Goal: Task Accomplishment & Management: Complete application form

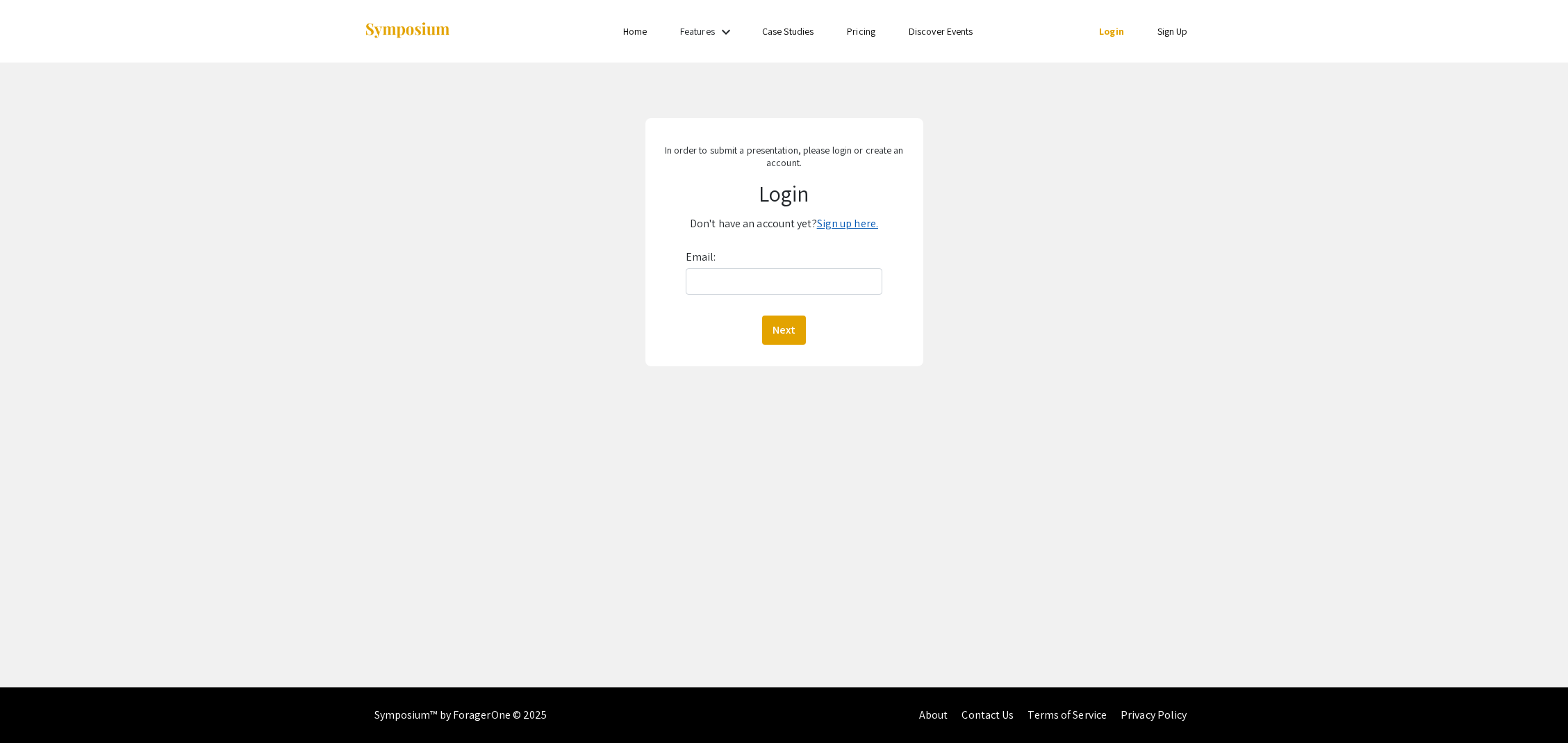
click at [852, 226] on link "Sign up here." at bounding box center [847, 223] width 61 height 14
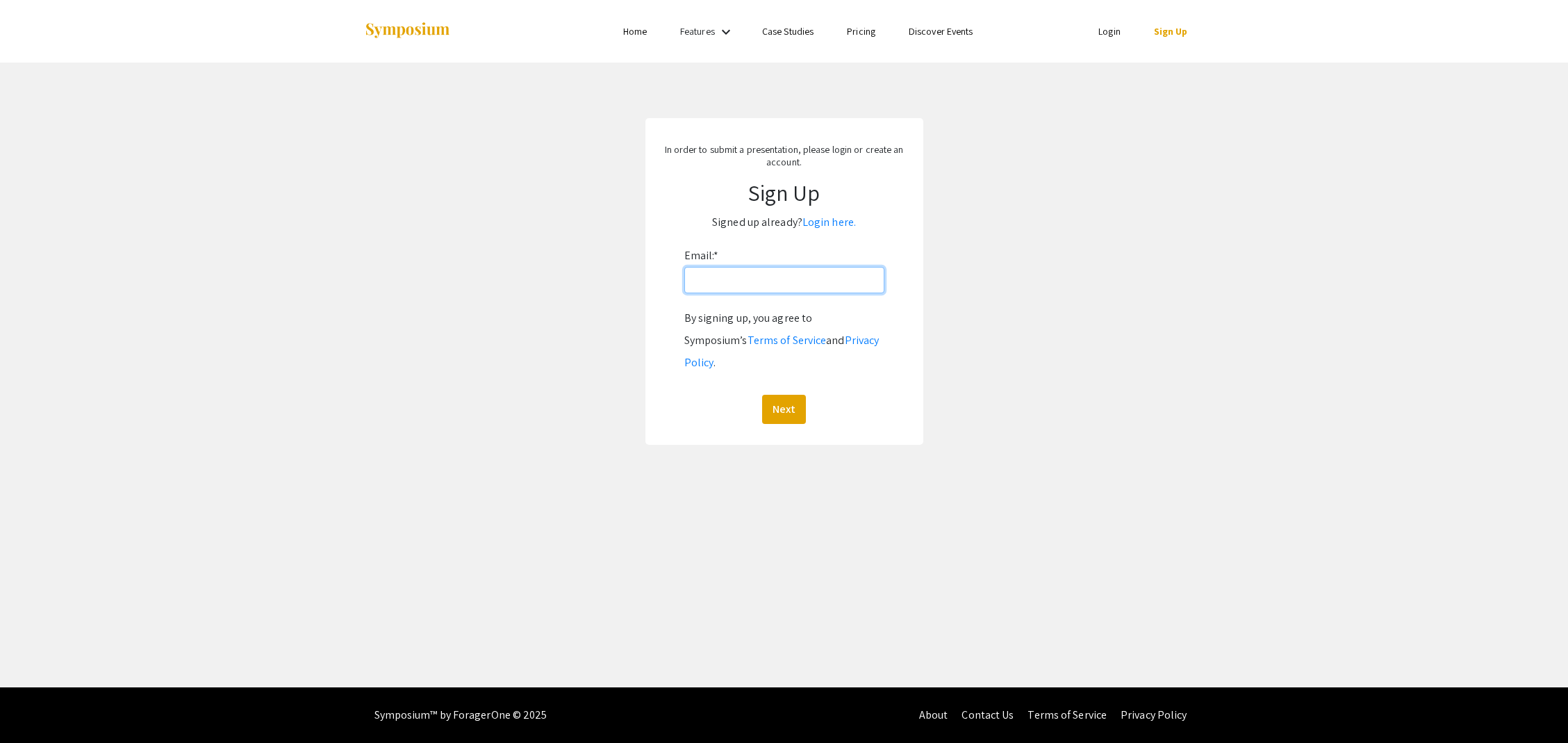
click at [802, 277] on input "Email: *" at bounding box center [784, 280] width 200 height 27
type input "[EMAIL_ADDRESS][PERSON_NAME][DOMAIN_NAME]"
click at [785, 394] on button "Next" at bounding box center [784, 409] width 43 height 29
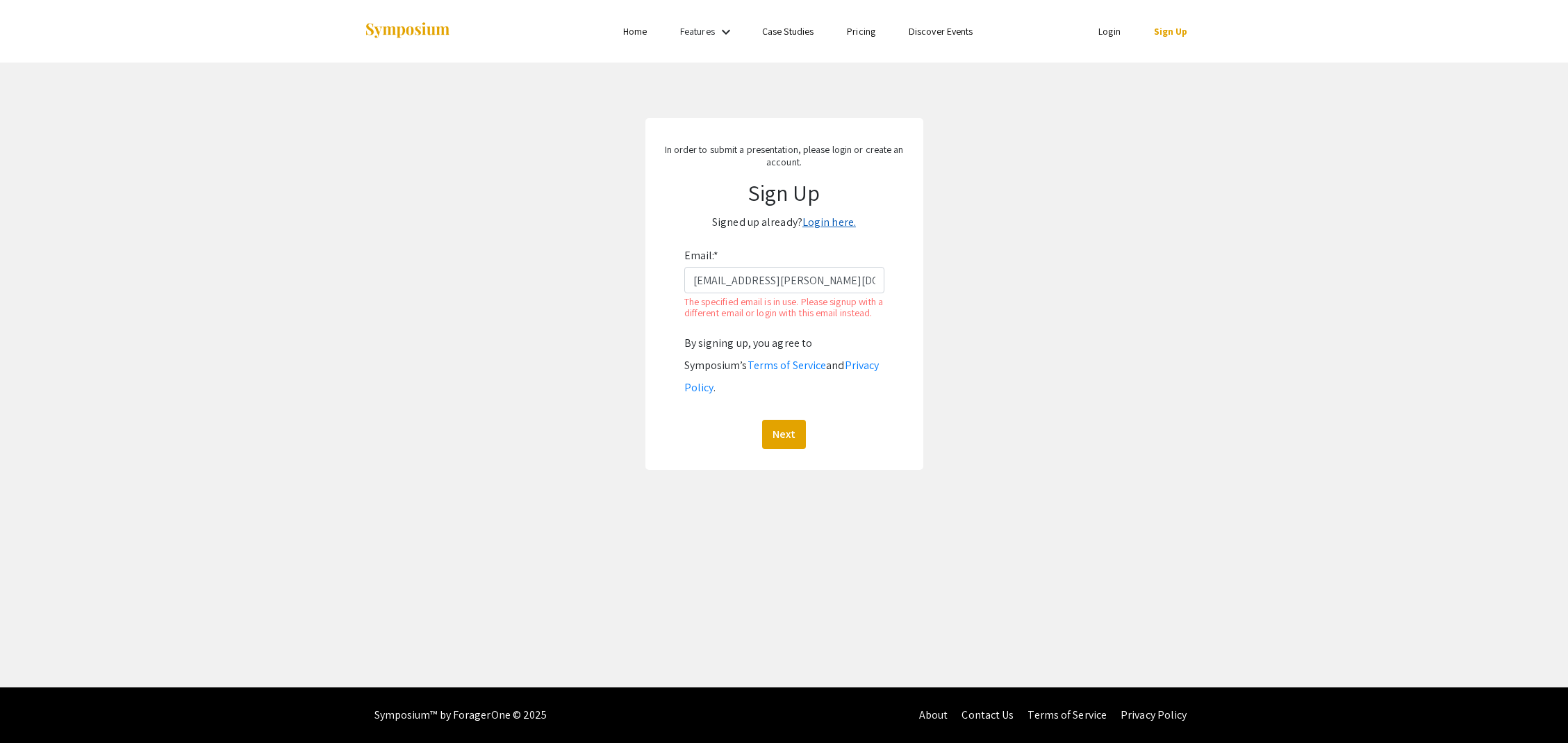
click at [809, 224] on link "Login here." at bounding box center [829, 221] width 53 height 14
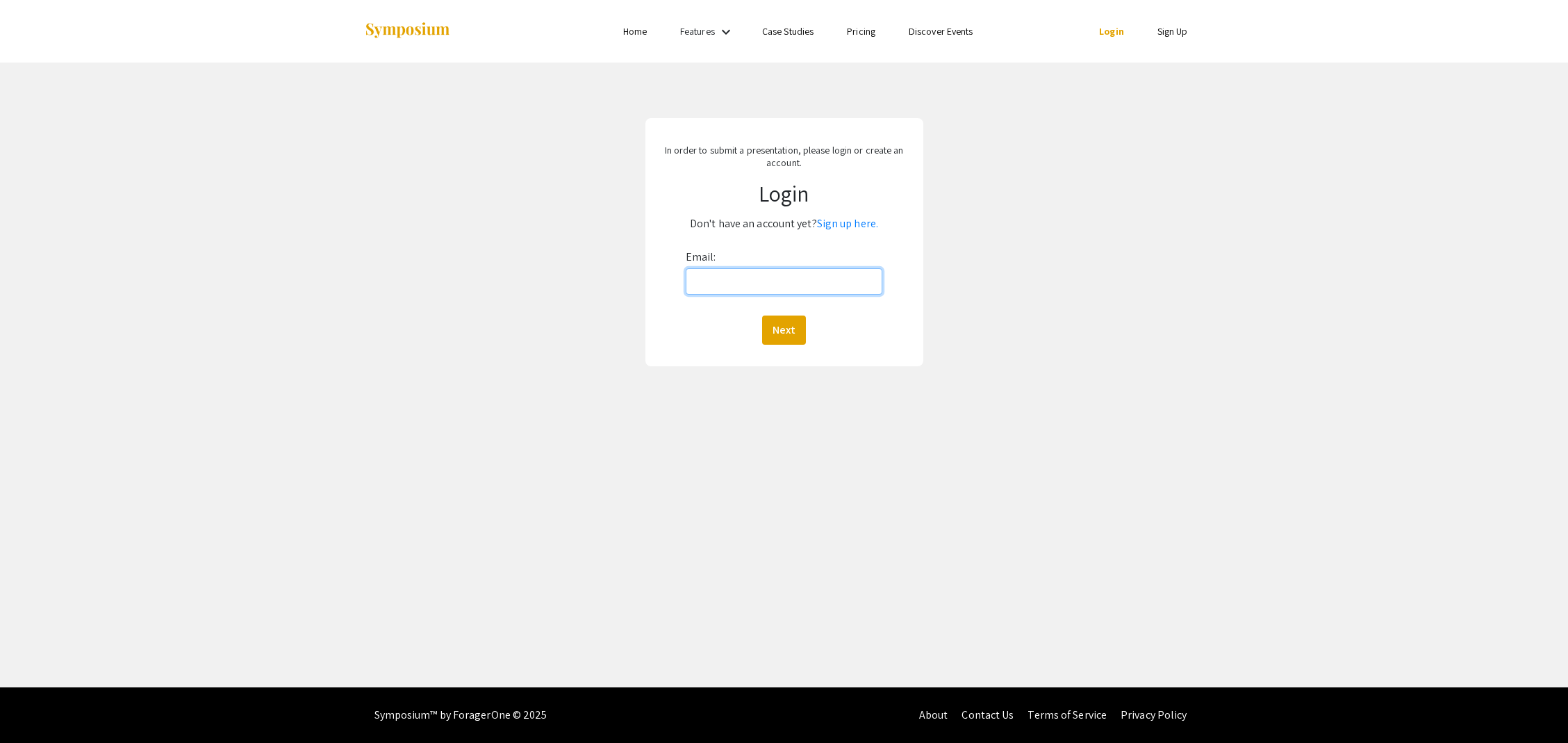
click at [785, 287] on input "Email:" at bounding box center [784, 282] width 198 height 27
type input "[EMAIL_ADDRESS][PERSON_NAME][DOMAIN_NAME]"
click at [780, 326] on button "Next" at bounding box center [784, 329] width 43 height 29
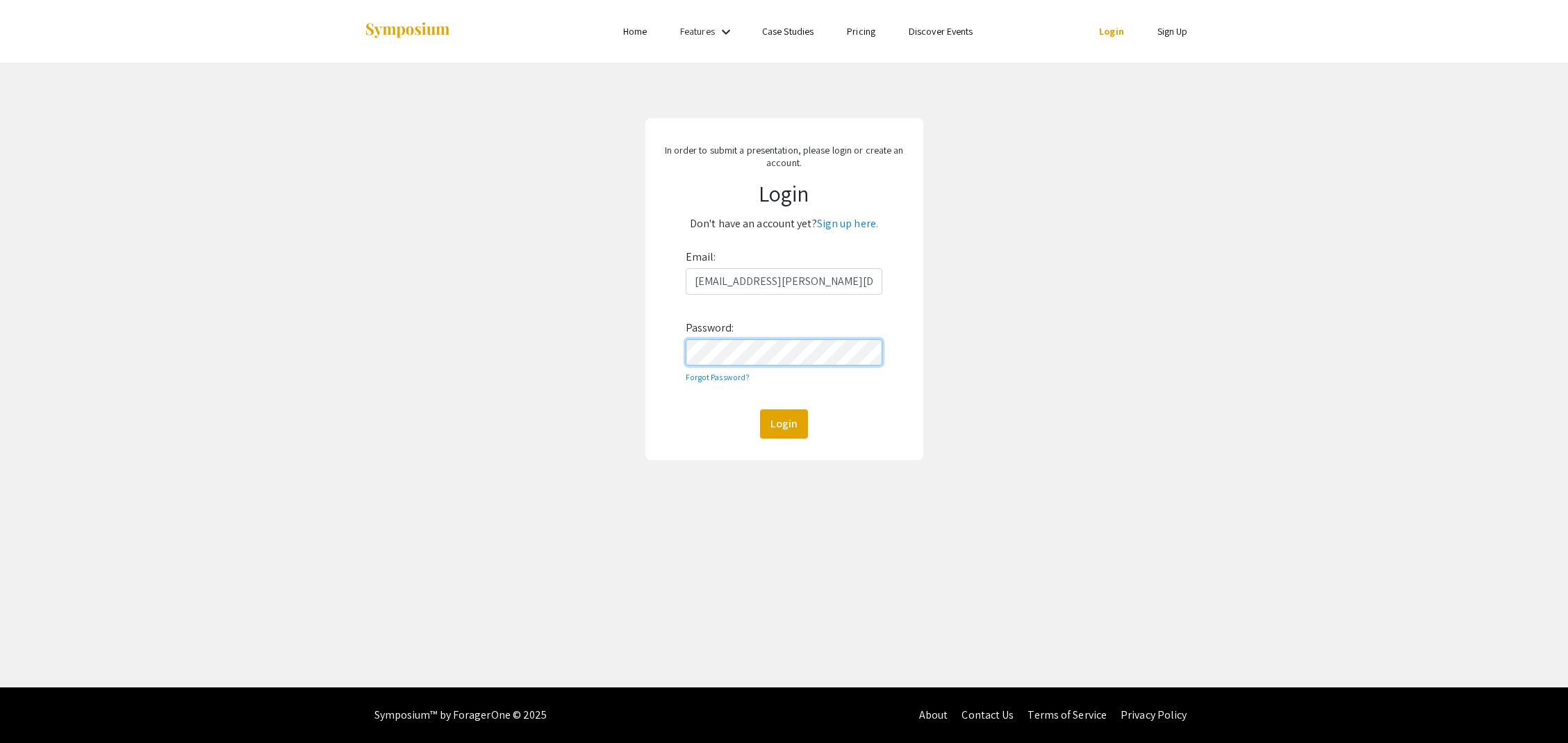
click at [760, 409] on button "Login" at bounding box center [784, 424] width 48 height 29
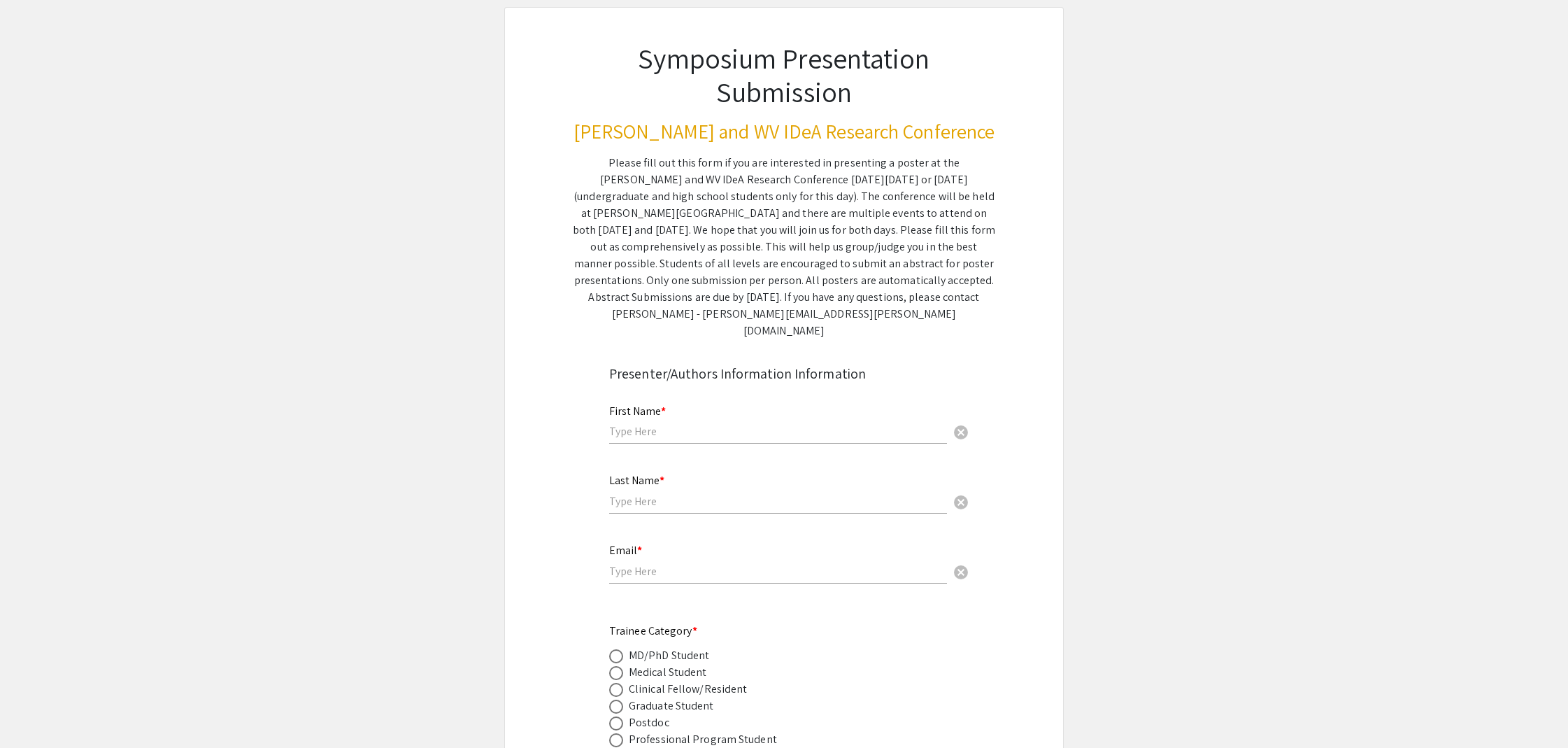
scroll to position [76, 0]
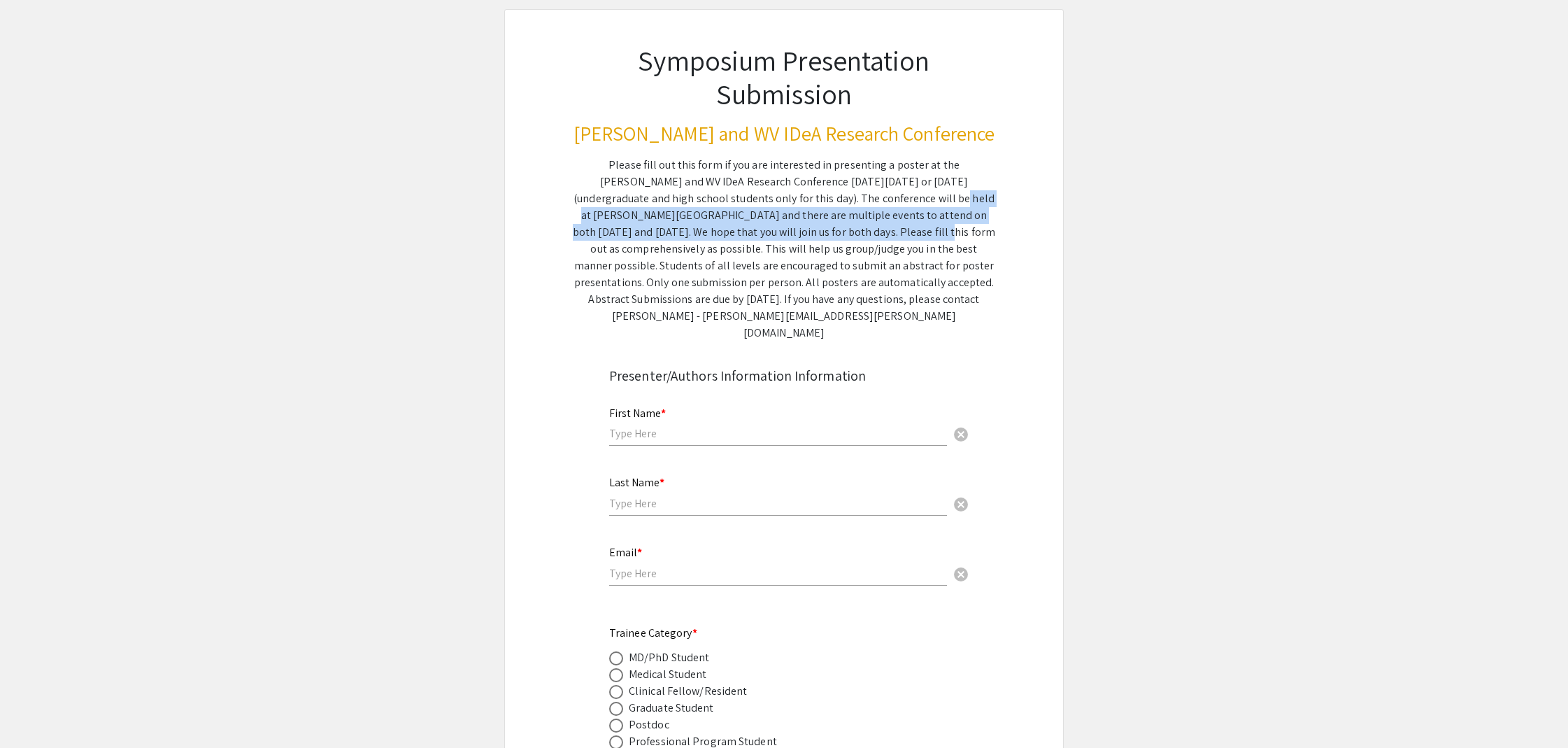
drag, startPoint x: 787, startPoint y: 199, endPoint x: 711, endPoint y: 225, distance: 80.3
click at [711, 225] on div "Please fill out this form if you are interested in presenting a poster at the […" at bounding box center [783, 249] width 422 height 185
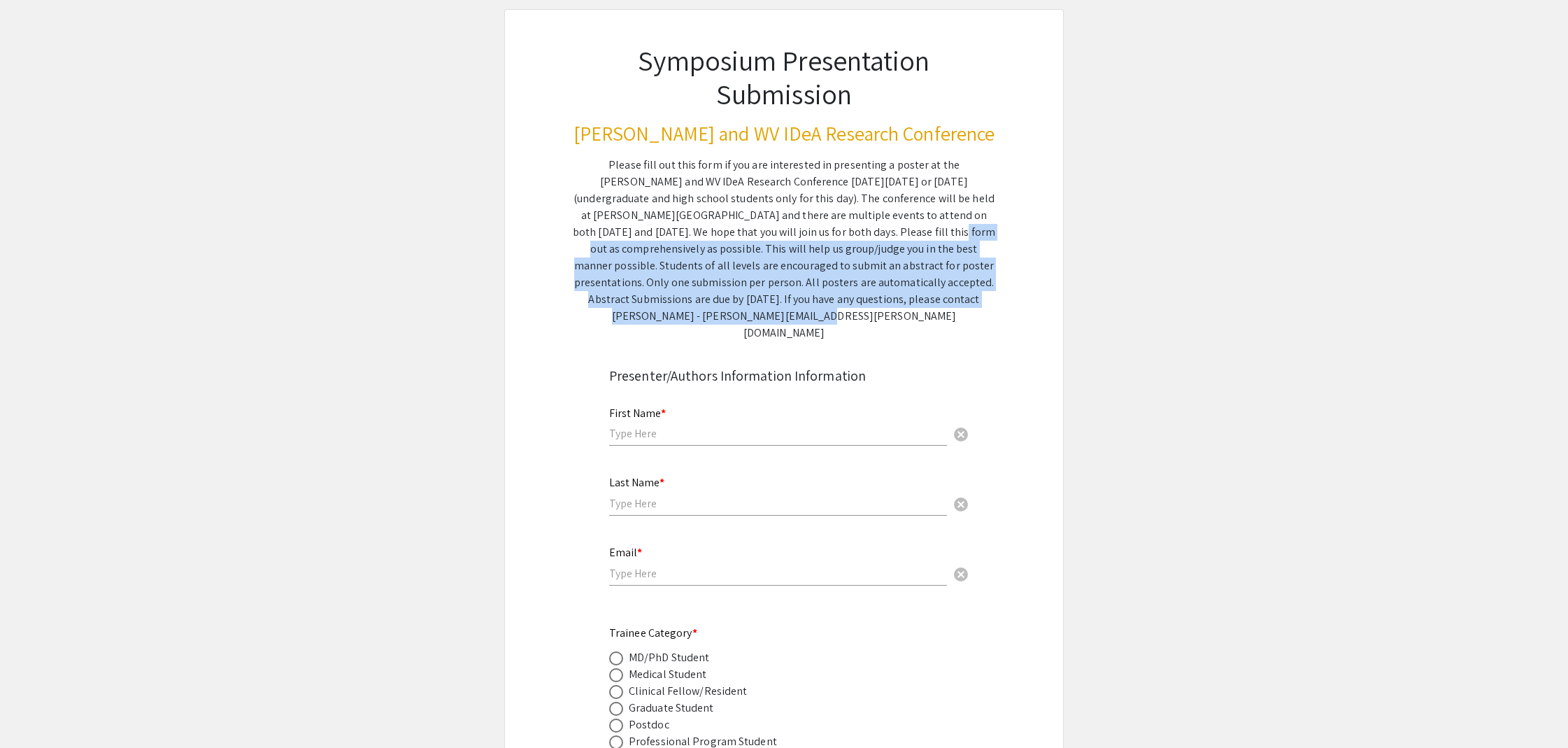
drag, startPoint x: 722, startPoint y: 232, endPoint x: 1011, endPoint y: 298, distance: 296.4
click at [1011, 298] on div "Symposium Presentation Submission [PERSON_NAME] and WV IDeA Research Conference…" at bounding box center [783, 175] width 489 height 332
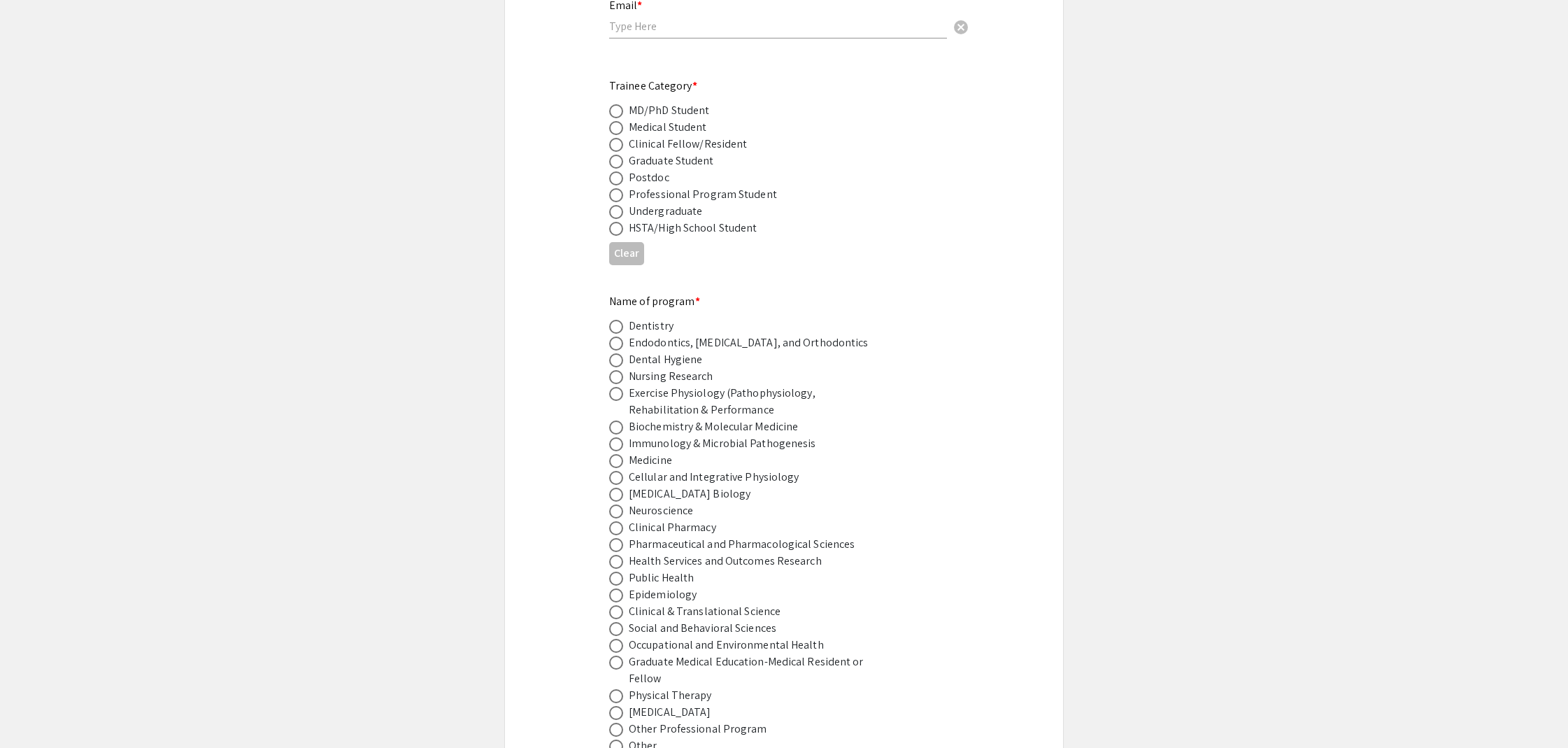
scroll to position [890, 0]
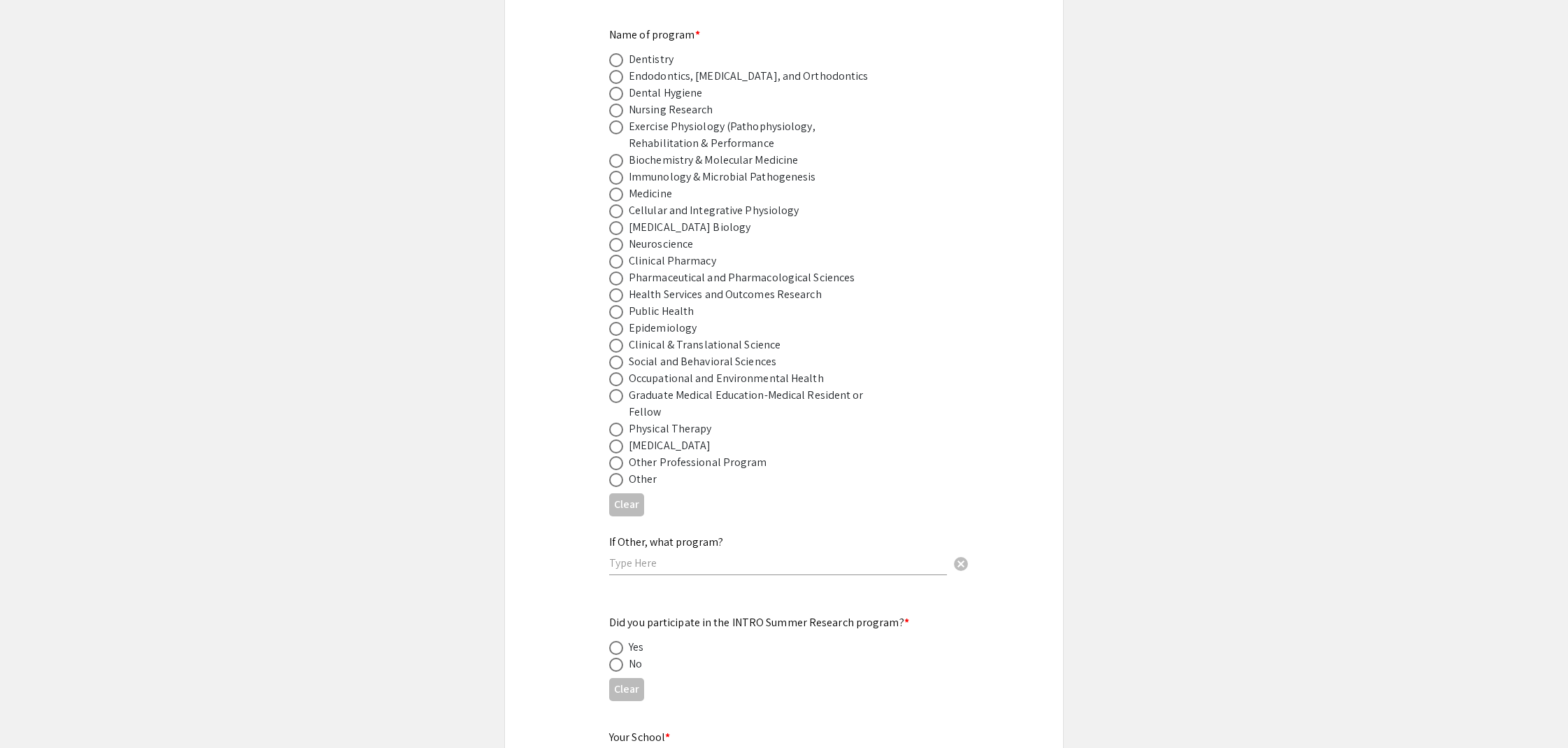
click at [619, 473] on span at bounding box center [616, 479] width 14 height 14
click at [619, 473] on input "radio" at bounding box center [616, 479] width 14 height 14
radio input "true"
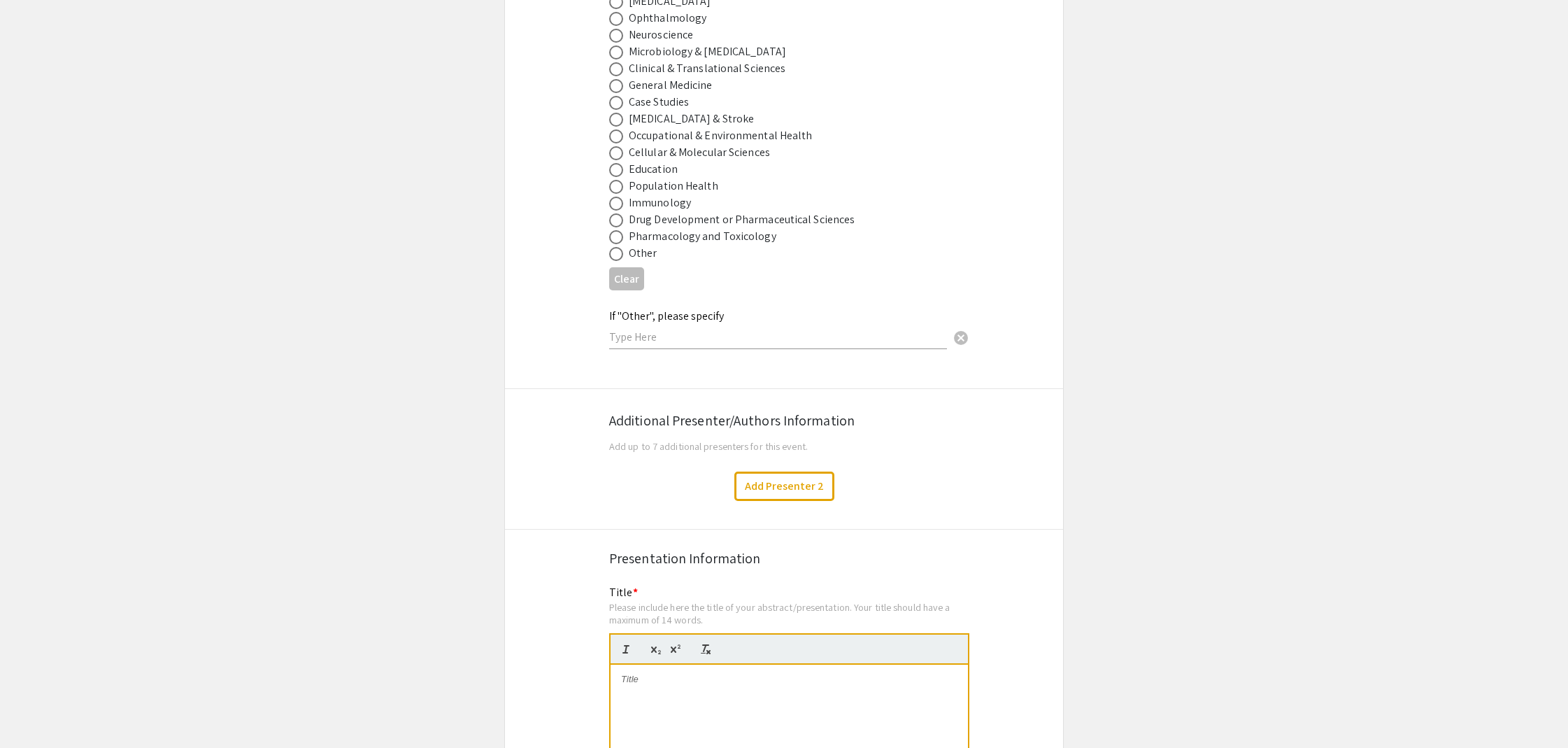
scroll to position [1899, 0]
